Goal: Find contact information: Find contact information

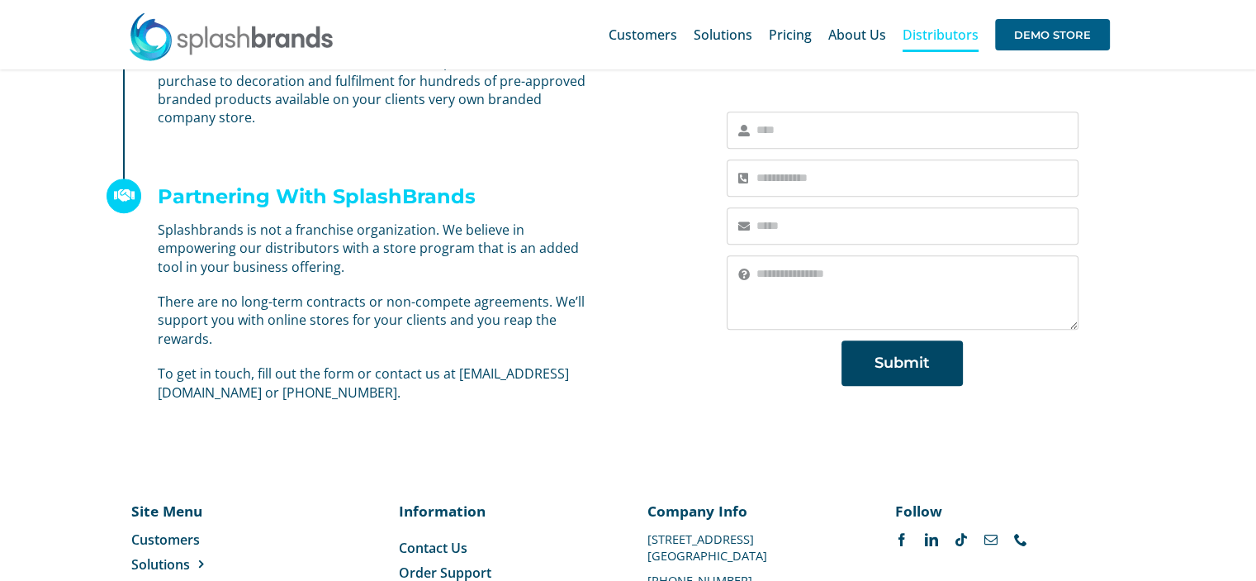
scroll to position [1251, 0]
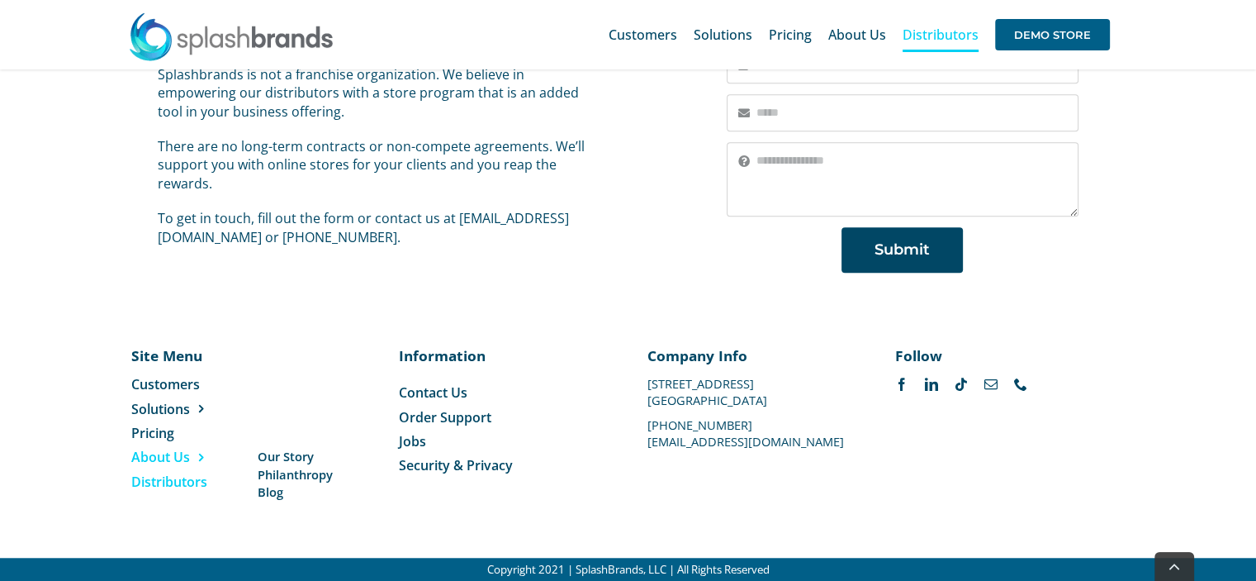
click at [178, 459] on span "About Us" at bounding box center [160, 457] width 59 height 18
click at [145, 452] on span "About Us" at bounding box center [160, 457] width 59 height 18
click at [263, 458] on span "Our Story" at bounding box center [285, 456] width 56 height 17
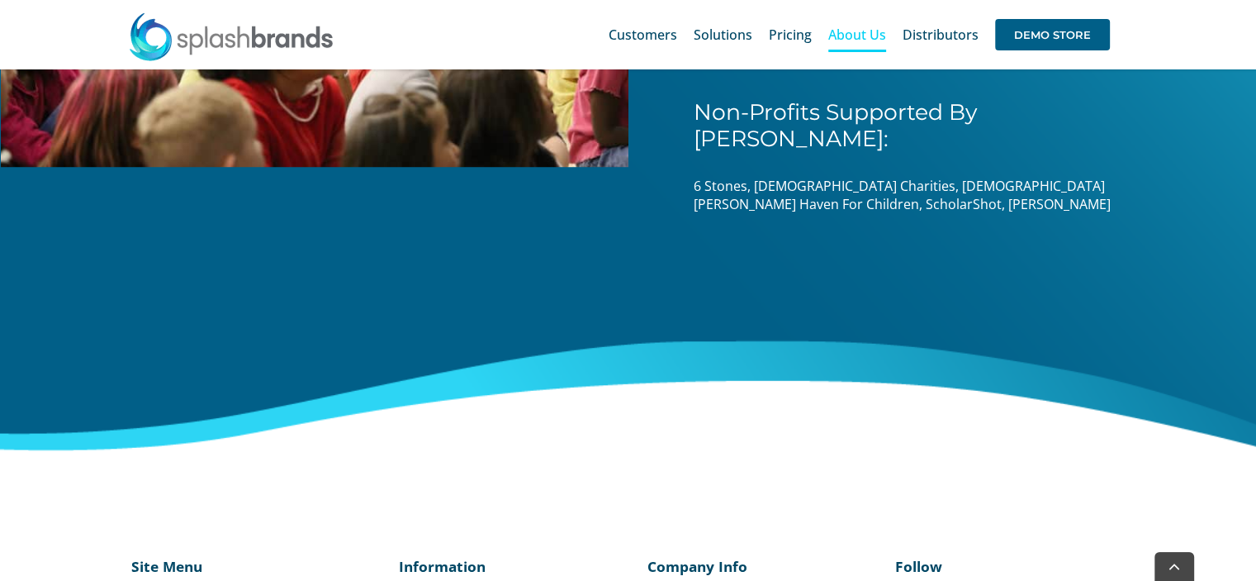
scroll to position [2733, 0]
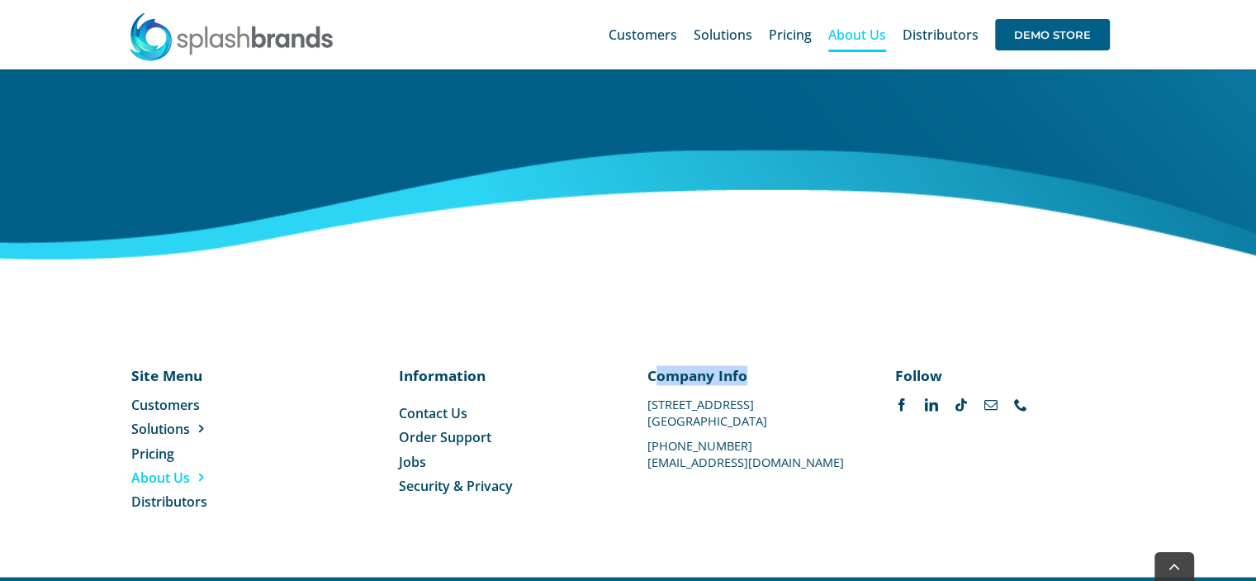
drag, startPoint x: 809, startPoint y: 443, endPoint x: 657, endPoint y: 449, distance: 152.1
click at [658, 449] on div "Site Menu Toggle Navigation Customers Solutions Stores New Hire Kits Manufactur…" at bounding box center [627, 438] width 993 height 146
click at [638, 444] on div "Company Info 1100 Valwood Parkway #114 Carrollton, TX 75006 469-501-2888 suppor…" at bounding box center [753, 415] width 249 height 101
drag, startPoint x: 648, startPoint y: 441, endPoint x: 804, endPoint y: 442, distance: 156.1
click at [804, 461] on p "[EMAIL_ADDRESS][DOMAIN_NAME]" at bounding box center [753, 461] width 210 height 0
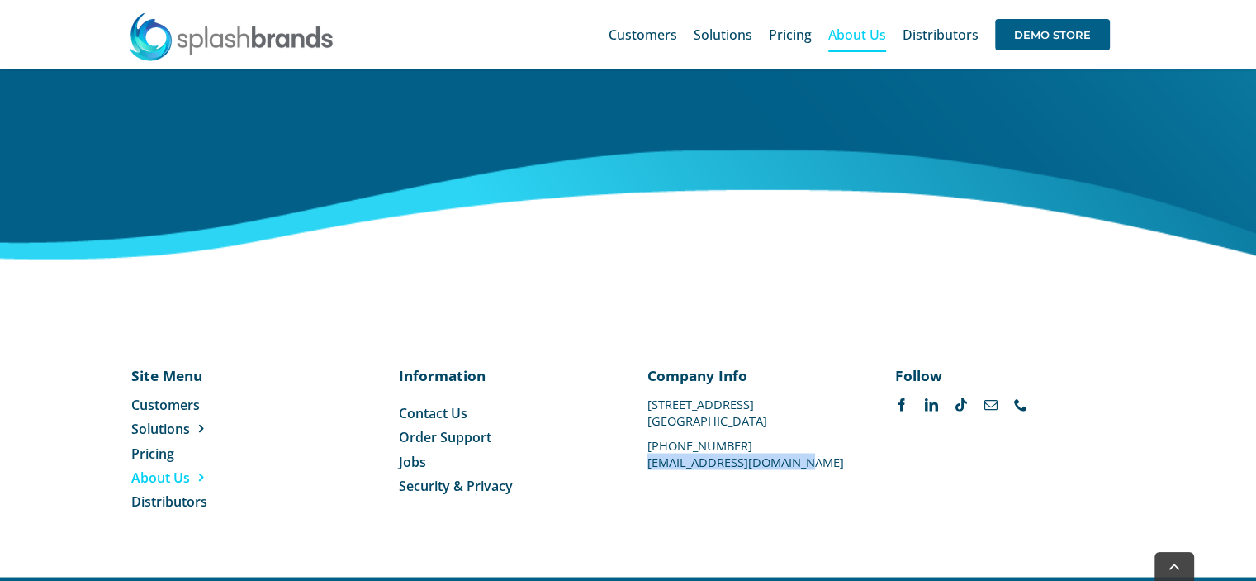
copy p "[EMAIL_ADDRESS][DOMAIN_NAME]"
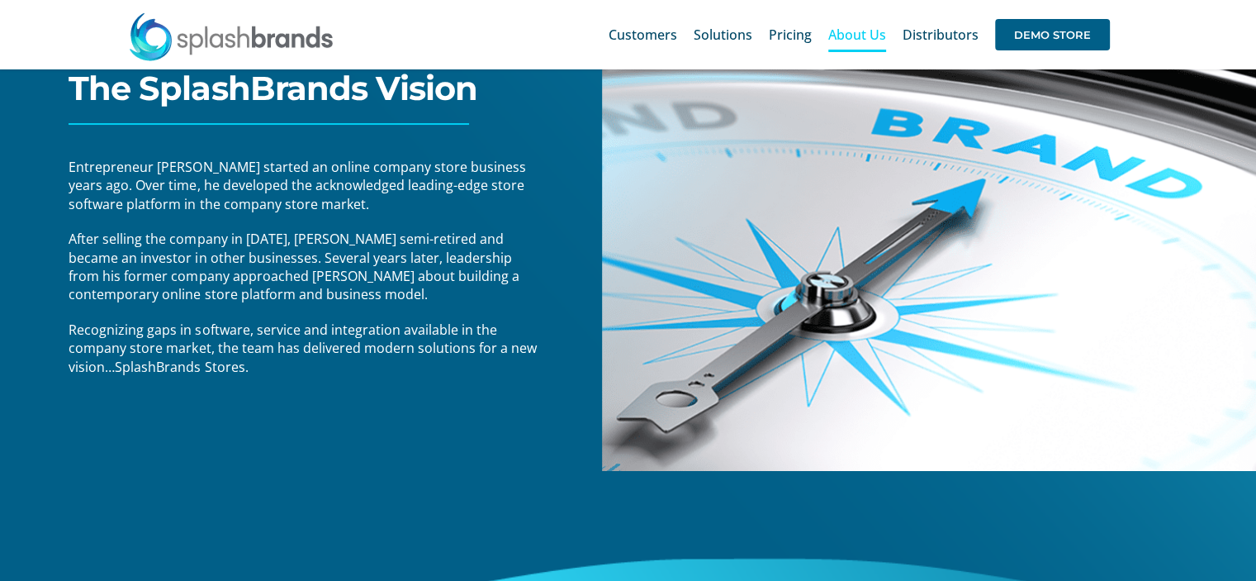
scroll to position [0, 0]
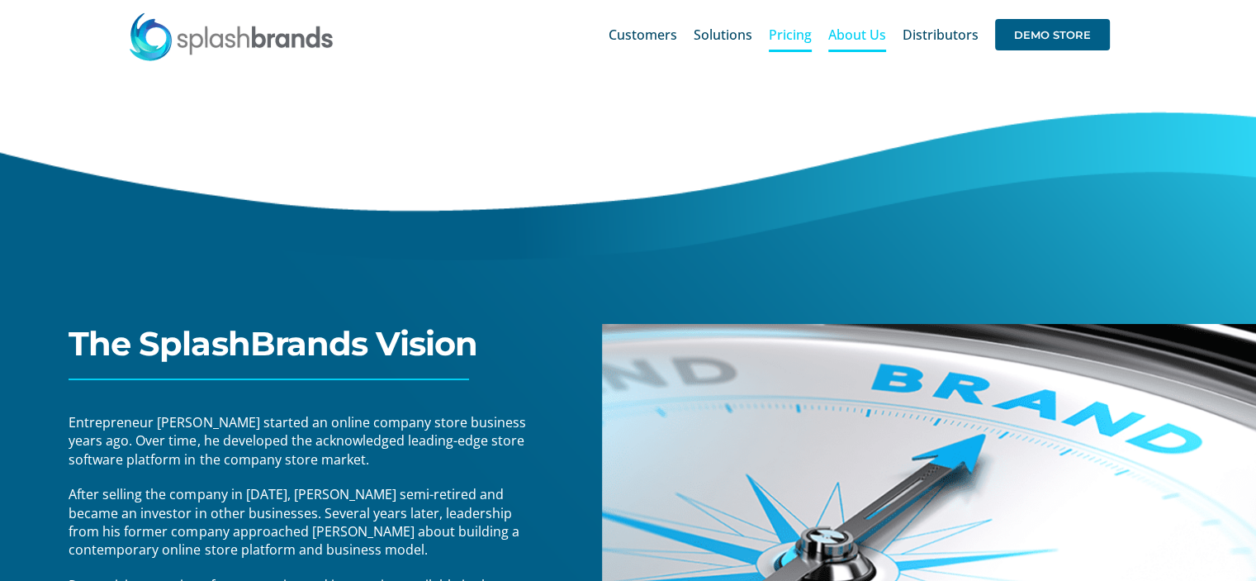
click at [802, 30] on span "Pricing" at bounding box center [790, 34] width 43 height 13
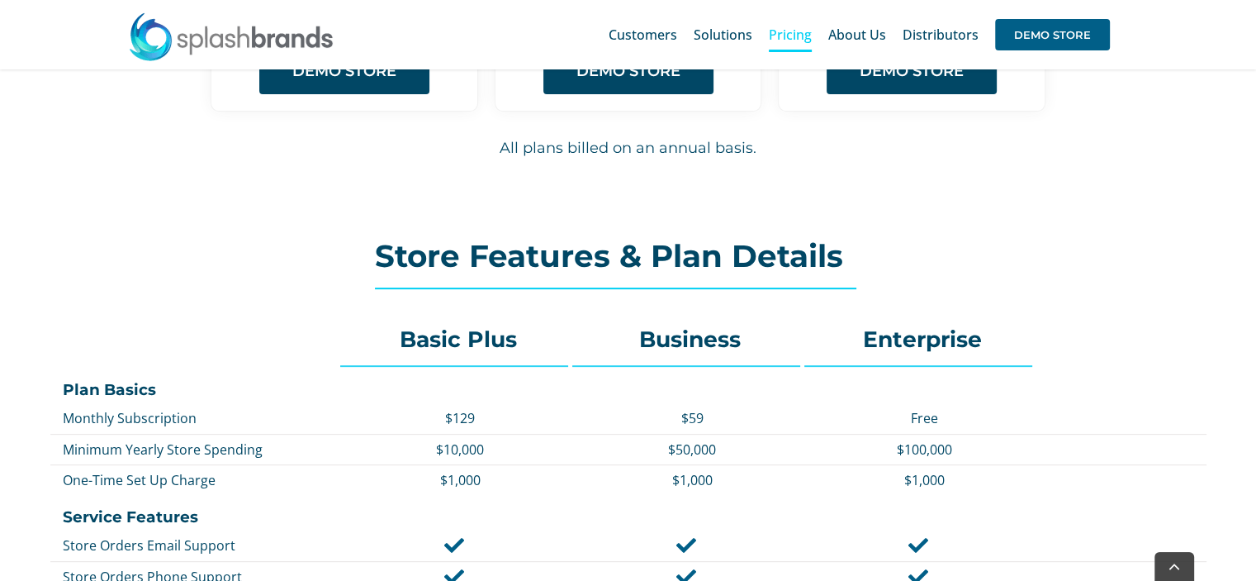
scroll to position [619, 0]
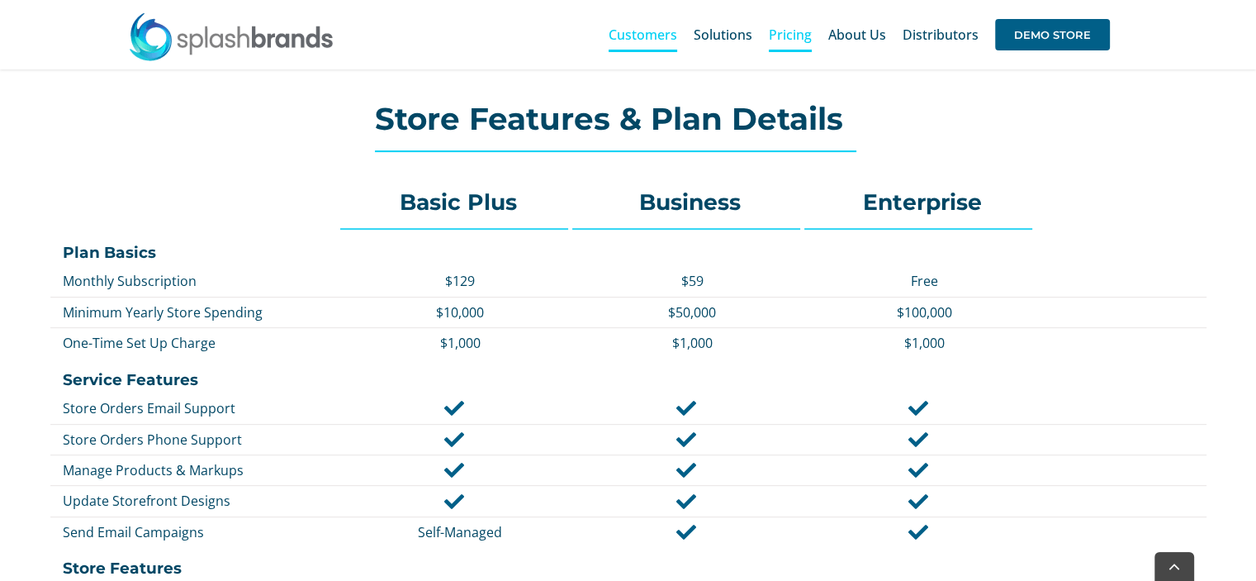
click at [670, 36] on span "Customers" at bounding box center [643, 34] width 69 height 13
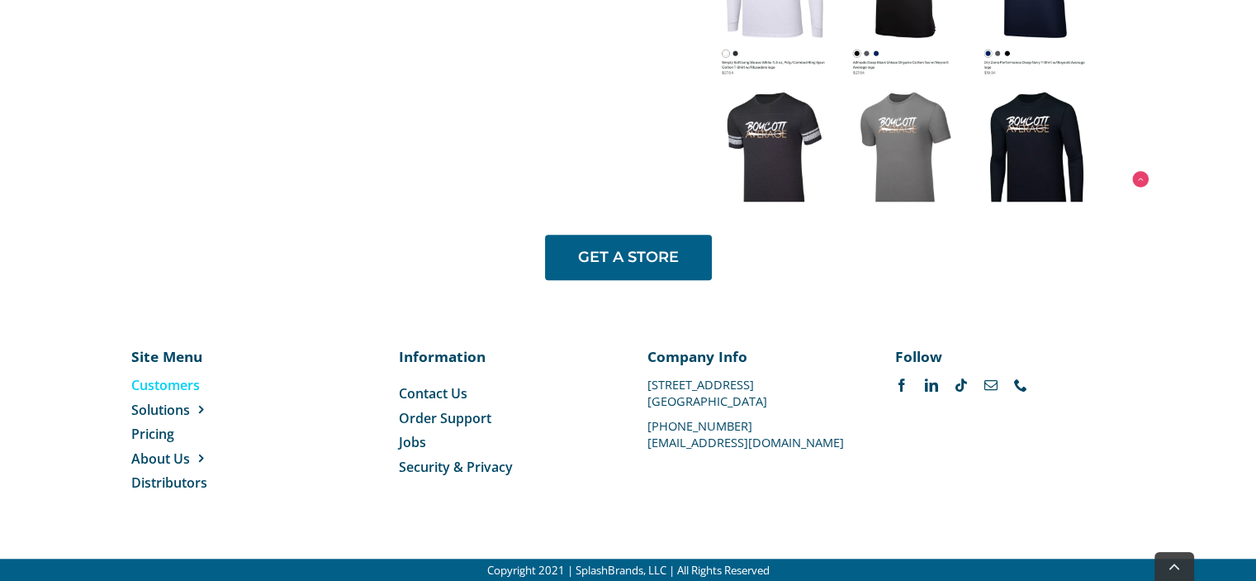
scroll to position [1403, 0]
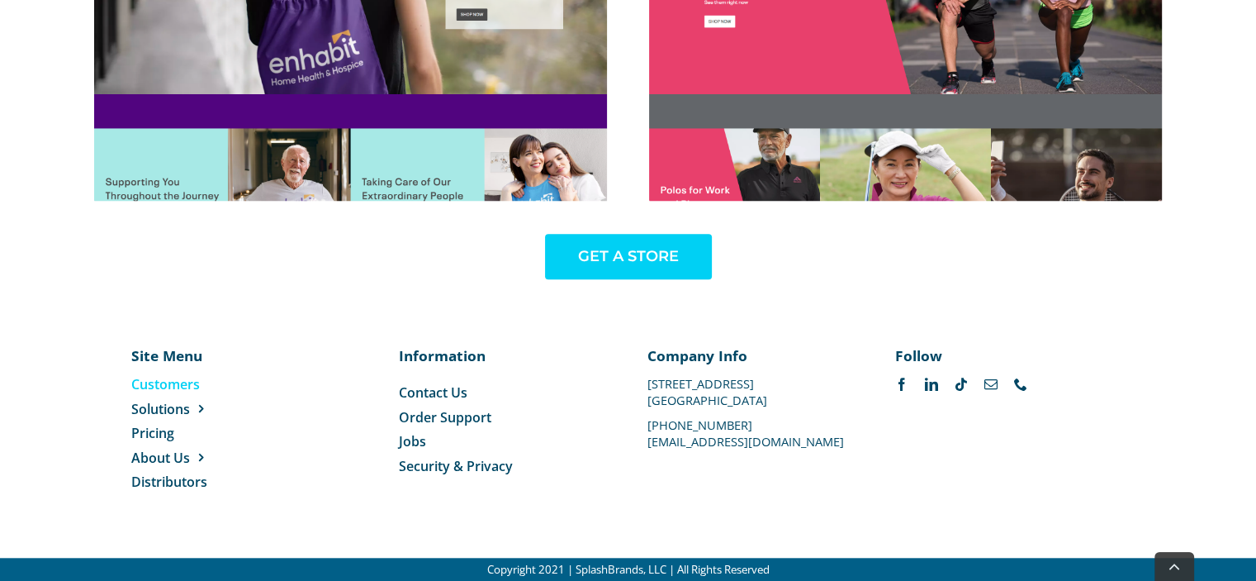
click at [670, 272] on link "GET A STORE" at bounding box center [628, 256] width 167 height 45
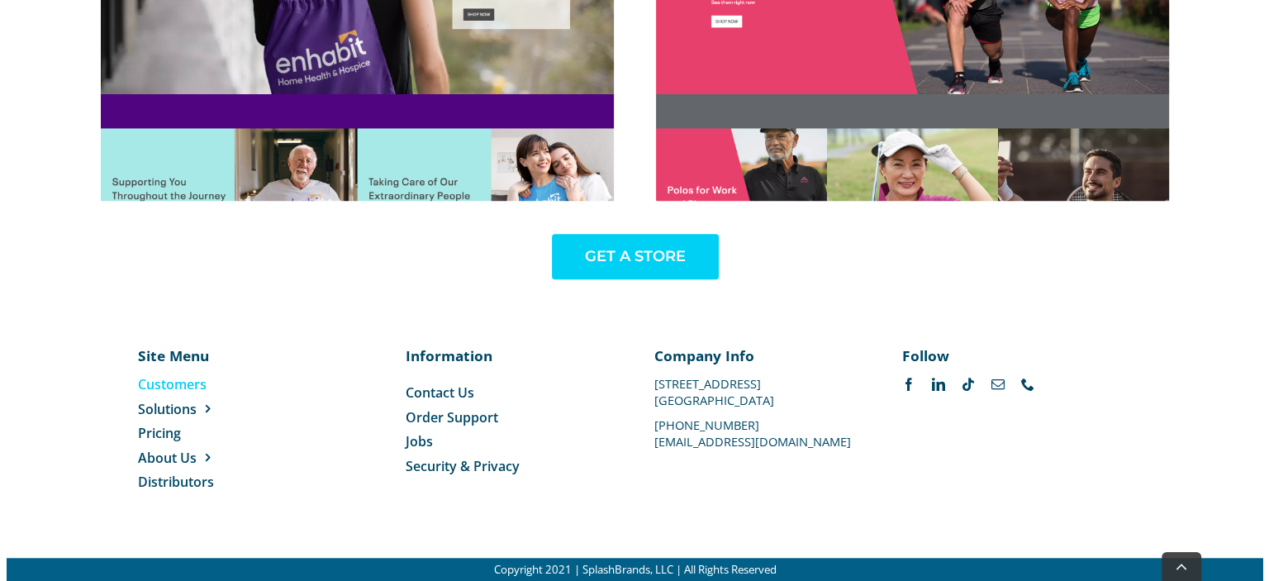
scroll to position [1407, 0]
